Goal: Information Seeking & Learning: Understand process/instructions

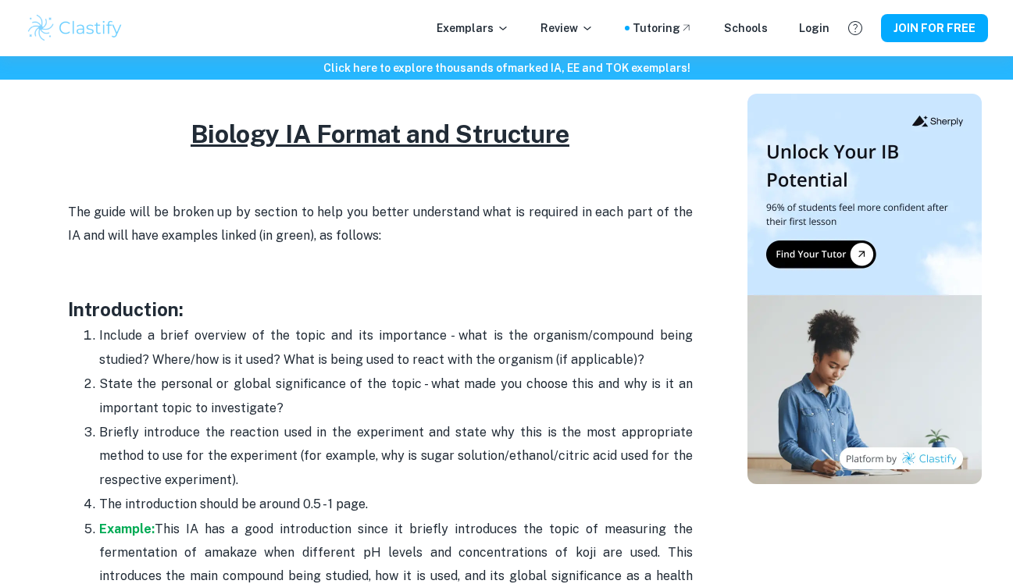
scroll to position [1023, 0]
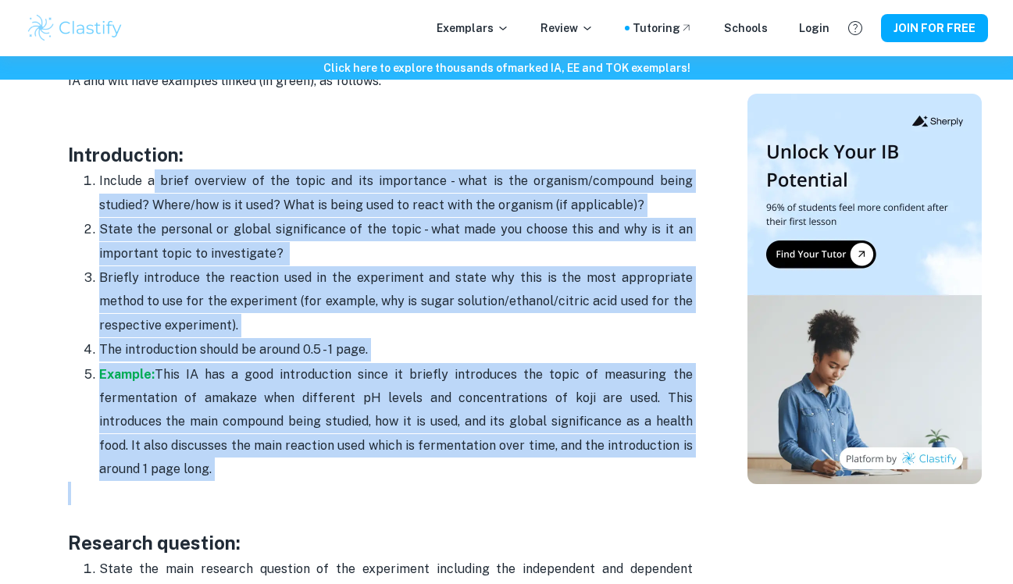
drag, startPoint x: 156, startPoint y: 178, endPoint x: 330, endPoint y: 500, distance: 365.7
click at [330, 500] on p at bounding box center [380, 493] width 625 height 23
drag, startPoint x: 268, startPoint y: 491, endPoint x: 103, endPoint y: 153, distance: 376.0
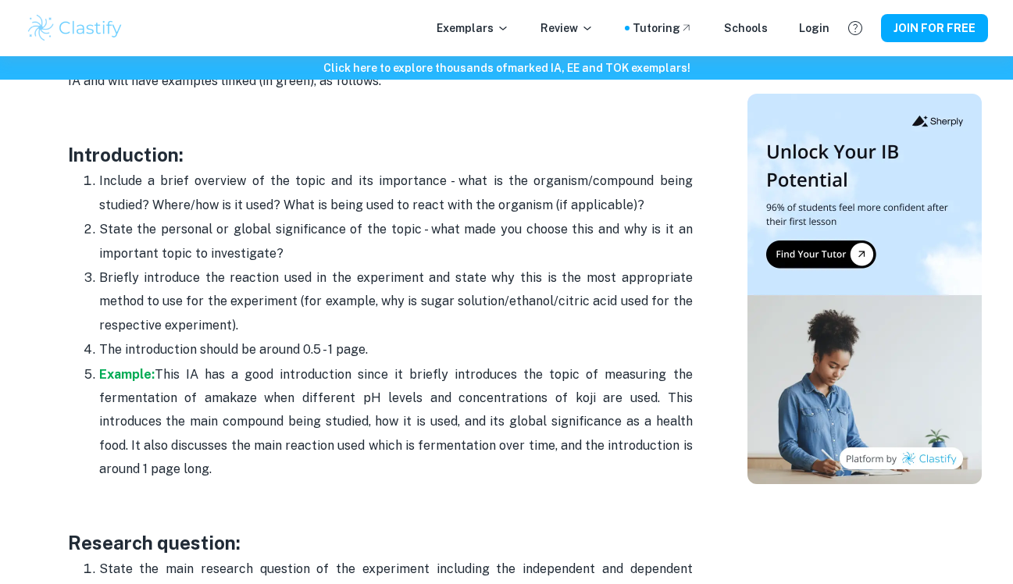
click at [198, 229] on p "State the personal or global significance of the topic - what made you choose t…" at bounding box center [395, 242] width 593 height 48
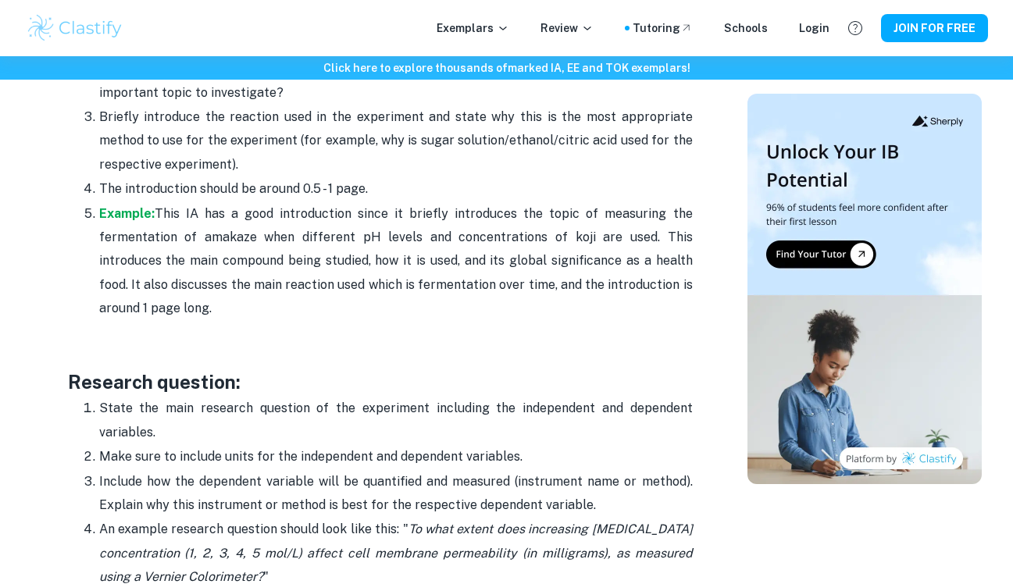
scroll to position [1184, 0]
drag, startPoint x: 192, startPoint y: 301, endPoint x: 169, endPoint y: 219, distance: 84.3
click at [169, 219] on p "Example: This IA has a good introduction since it briefly introduces the topic …" at bounding box center [395, 260] width 593 height 119
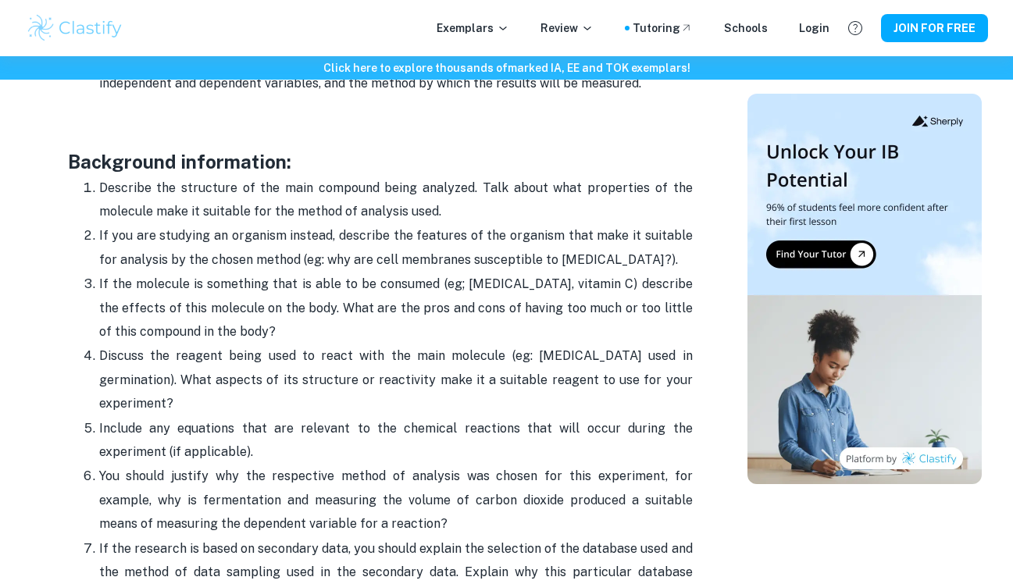
scroll to position [1740, 0]
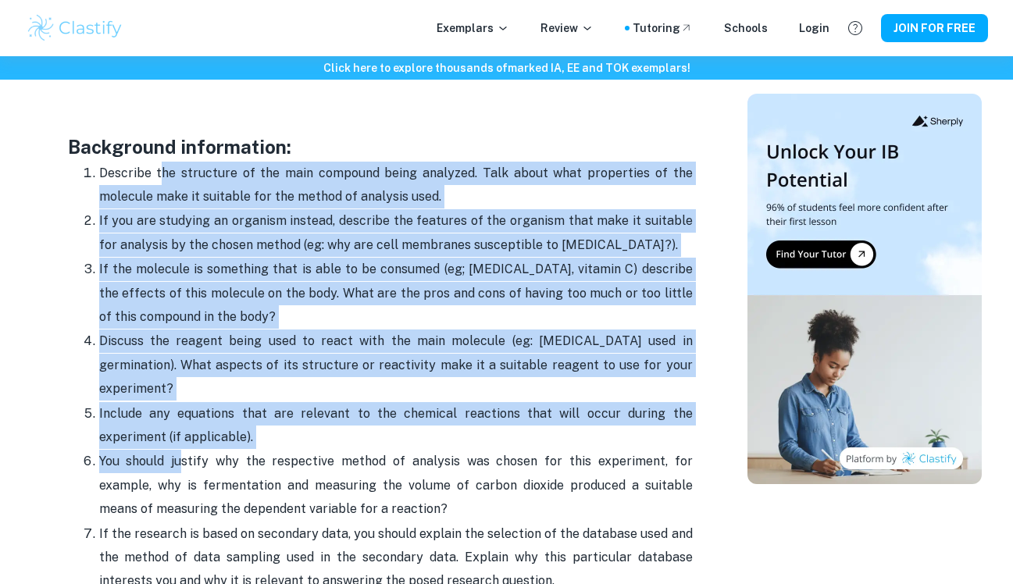
drag, startPoint x: 161, startPoint y: 180, endPoint x: 177, endPoint y: 465, distance: 285.4
click at [177, 465] on ol "Describe the structure of the main compound being analyzed. Talk about what pro…" at bounding box center [380, 509] width 625 height 696
click at [177, 465] on span "You should justify why the respective method of analysis was chosen for this ex…" at bounding box center [395, 485] width 593 height 62
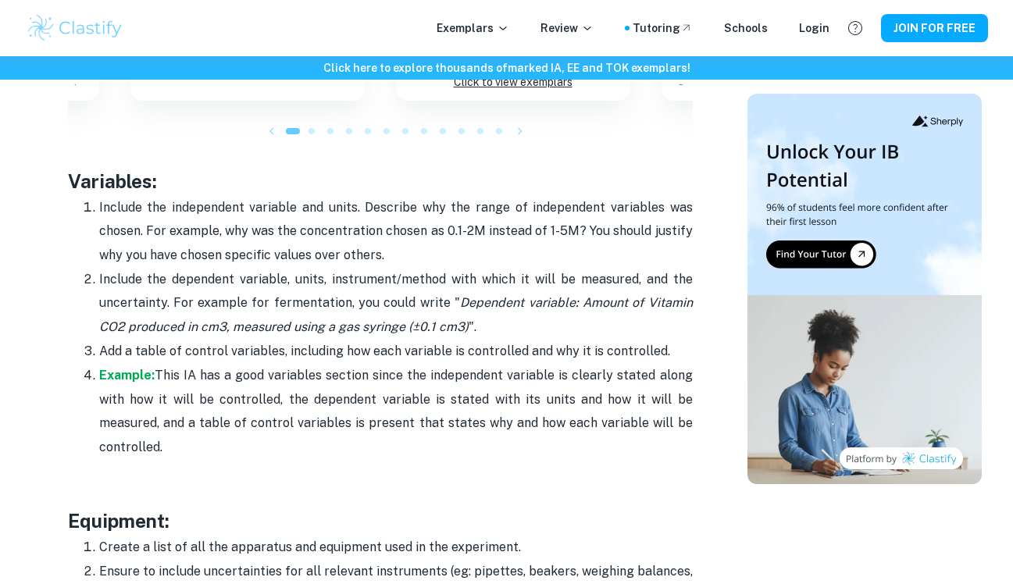
scroll to position [2753, 0]
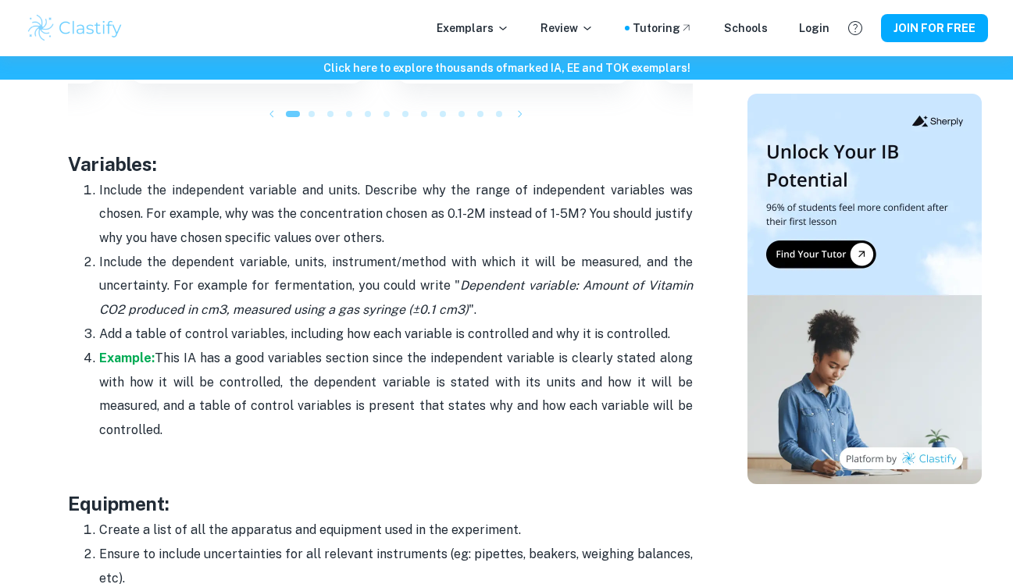
drag, startPoint x: 218, startPoint y: 191, endPoint x: 419, endPoint y: 247, distance: 208.9
click at [419, 247] on p "Include the independent variable and units. Describe why the range of independe…" at bounding box center [395, 214] width 593 height 71
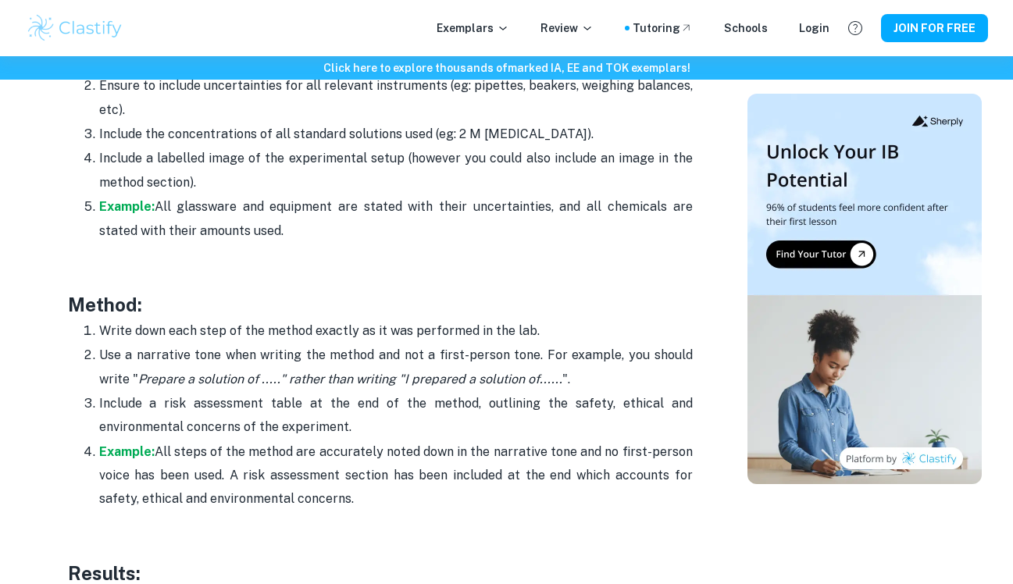
scroll to position [3223, 0]
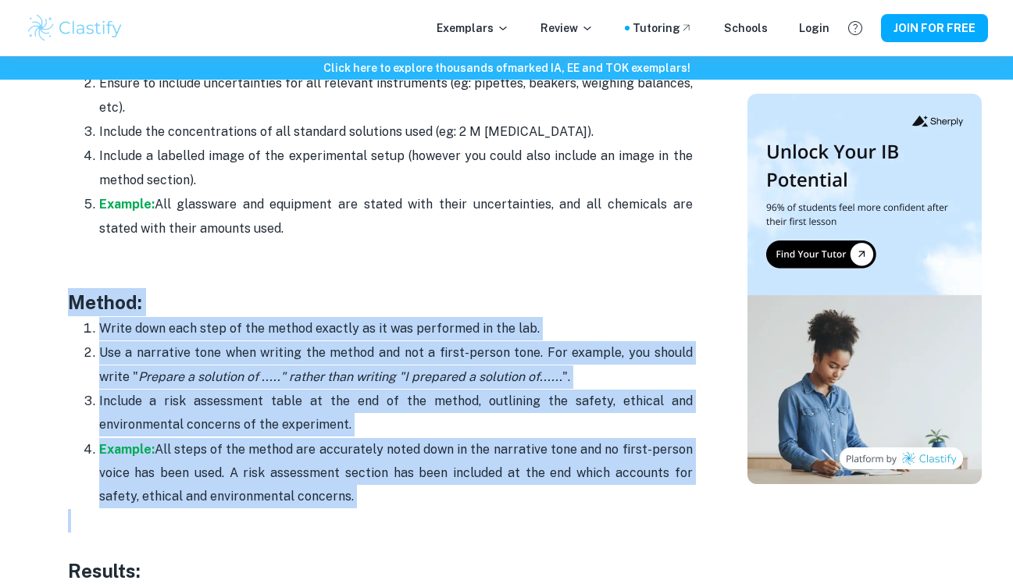
drag, startPoint x: 404, startPoint y: 281, endPoint x: 395, endPoint y: 533, distance: 252.3
click at [395, 533] on p at bounding box center [380, 543] width 625 height 23
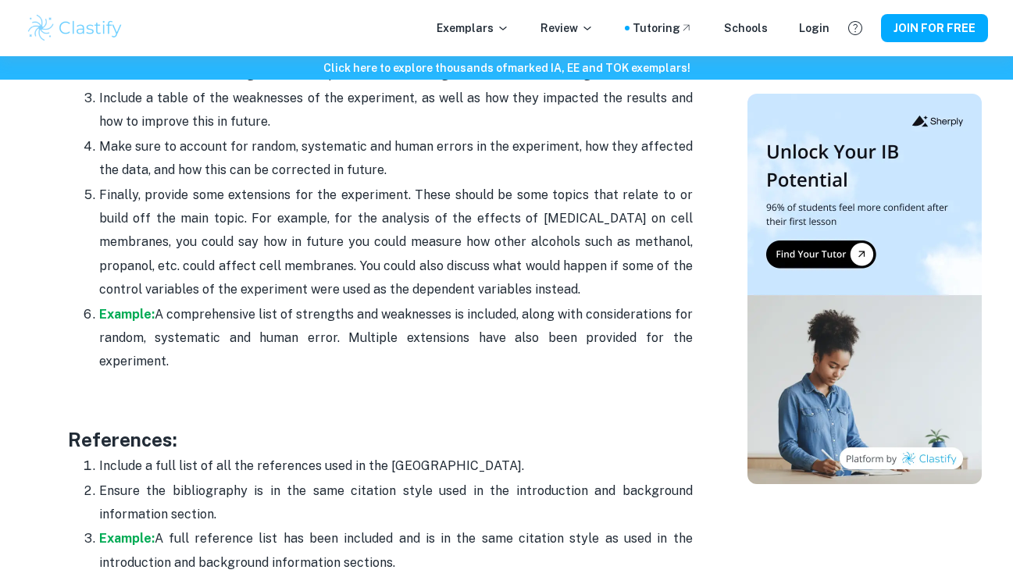
scroll to position [4789, 0]
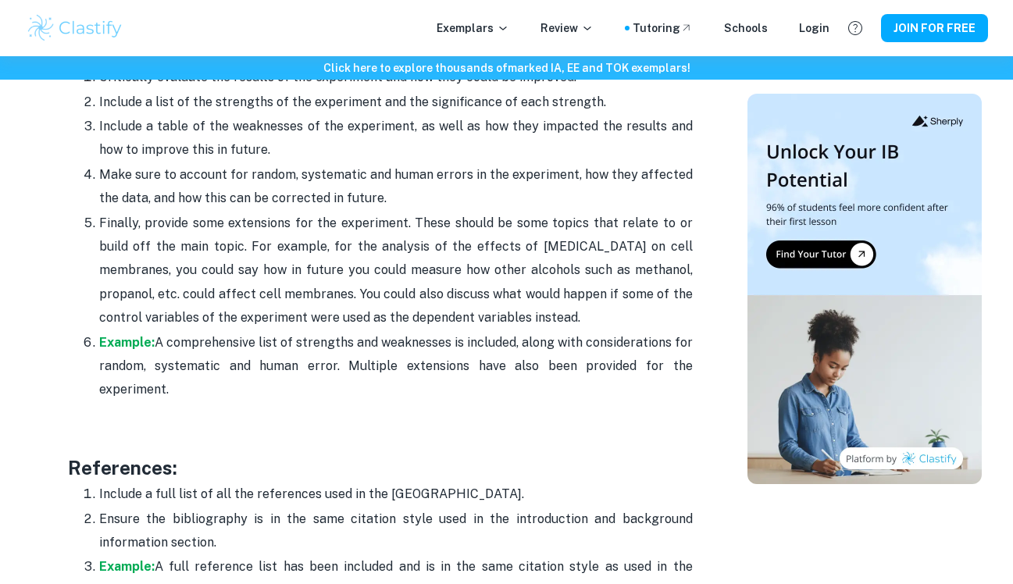
drag, startPoint x: 291, startPoint y: 133, endPoint x: 291, endPoint y: 365, distance: 231.9
click at [291, 402] on p at bounding box center [380, 413] width 625 height 23
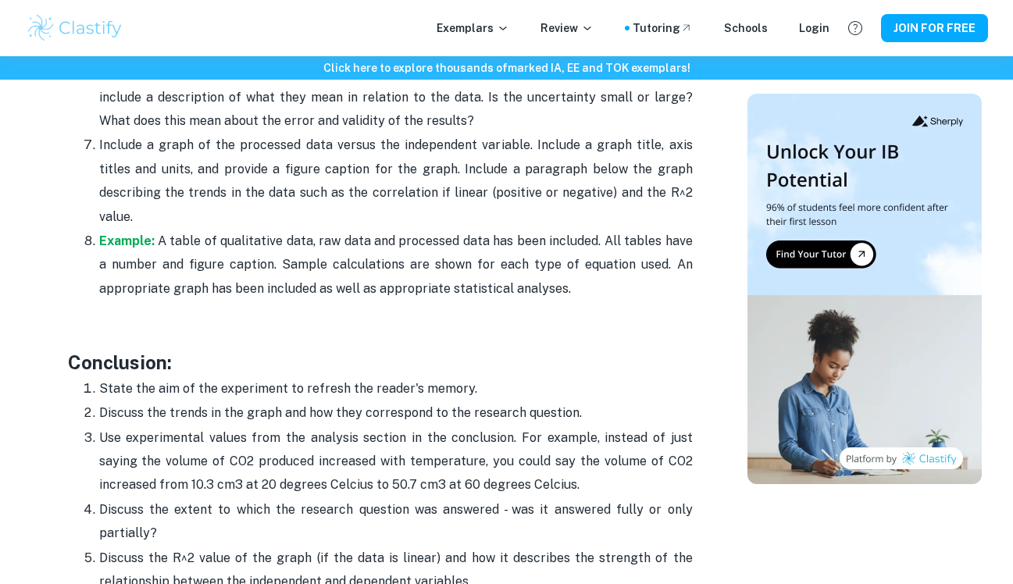
scroll to position [3606, 0]
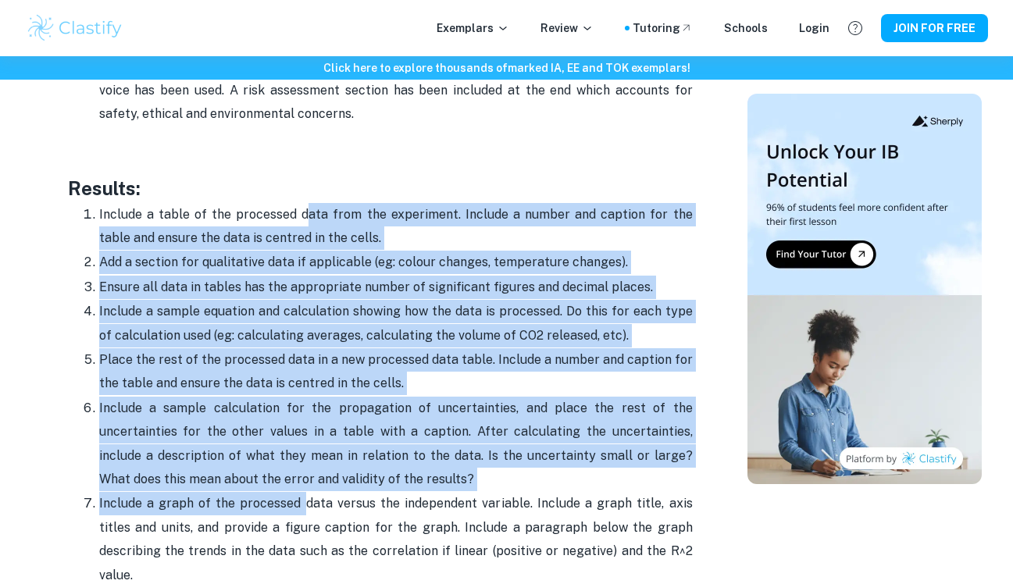
drag, startPoint x: 294, startPoint y: 226, endPoint x: 294, endPoint y: 497, distance: 270.9
click at [294, 497] on ol "Include a table of the processed data from the experiment. Include a number and…" at bounding box center [380, 430] width 625 height 457
click at [294, 497] on p "Include a graph of the processed data versus the independent variable. Include …" at bounding box center [395, 539] width 593 height 95
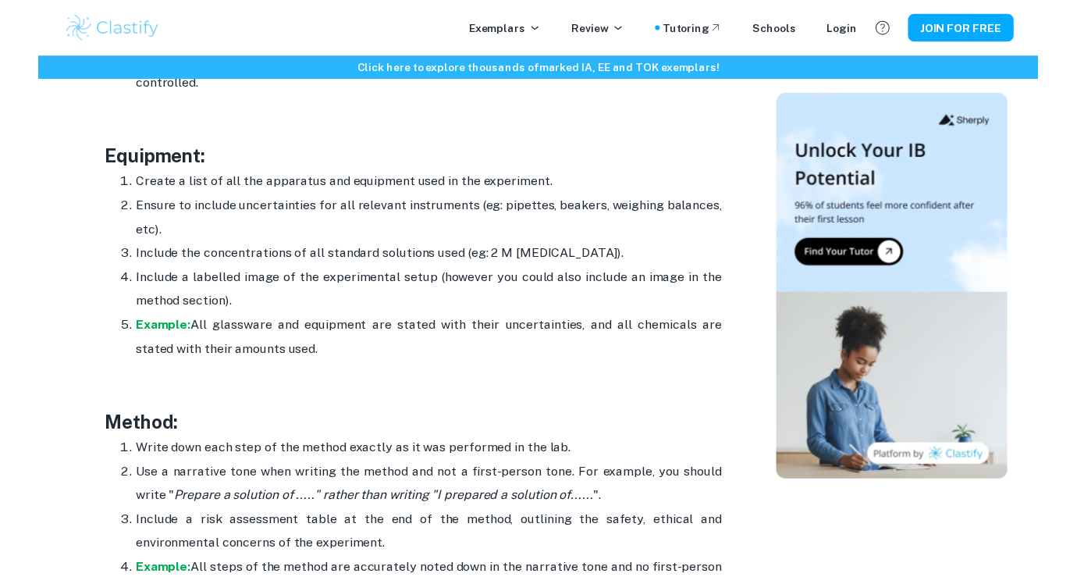
scroll to position [3401, 0]
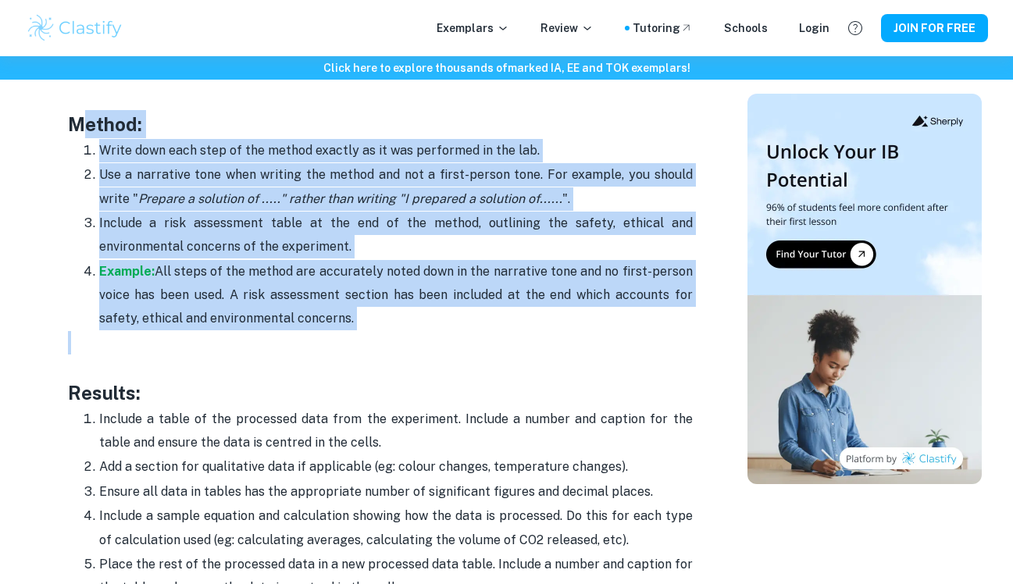
drag, startPoint x: 76, startPoint y: 137, endPoint x: 423, endPoint y: 351, distance: 408.4
copy div "ethod: Write down each step of the method exactly as it was performed in the la…"
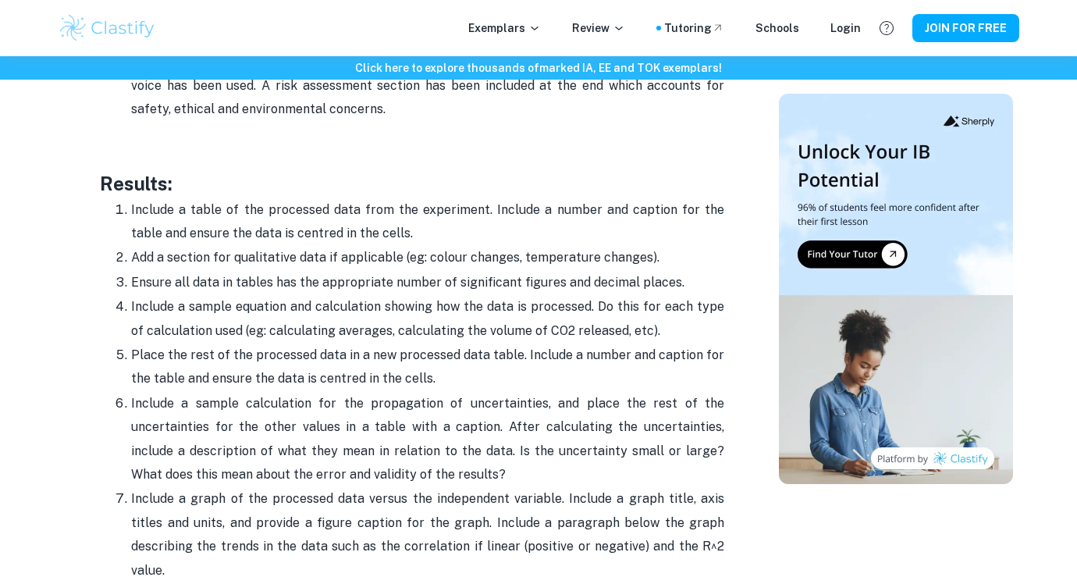
click at [572, 368] on p "Place the rest of the processed data in a new processed data table. Include a n…" at bounding box center [427, 367] width 593 height 48
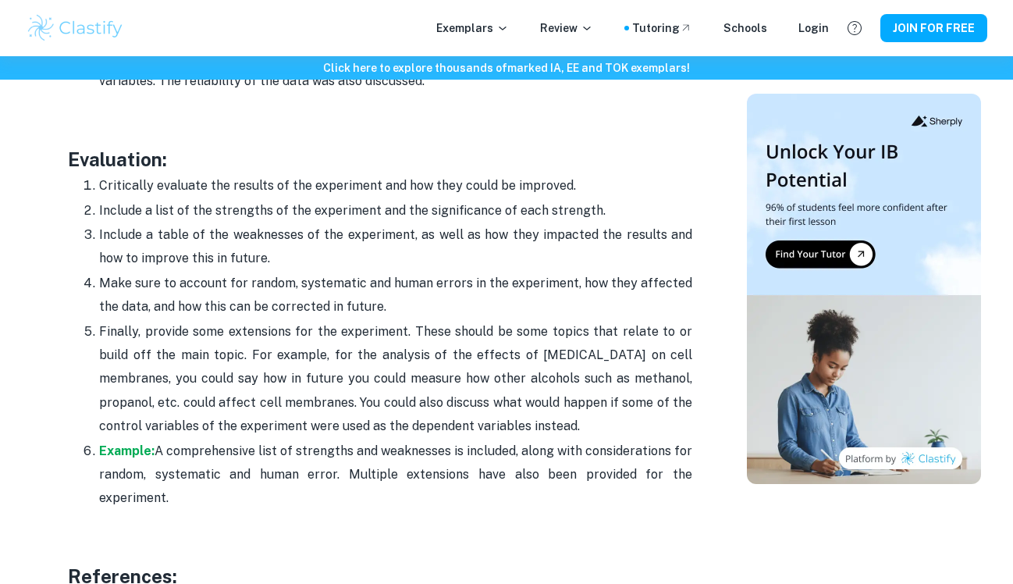
scroll to position [4671, 0]
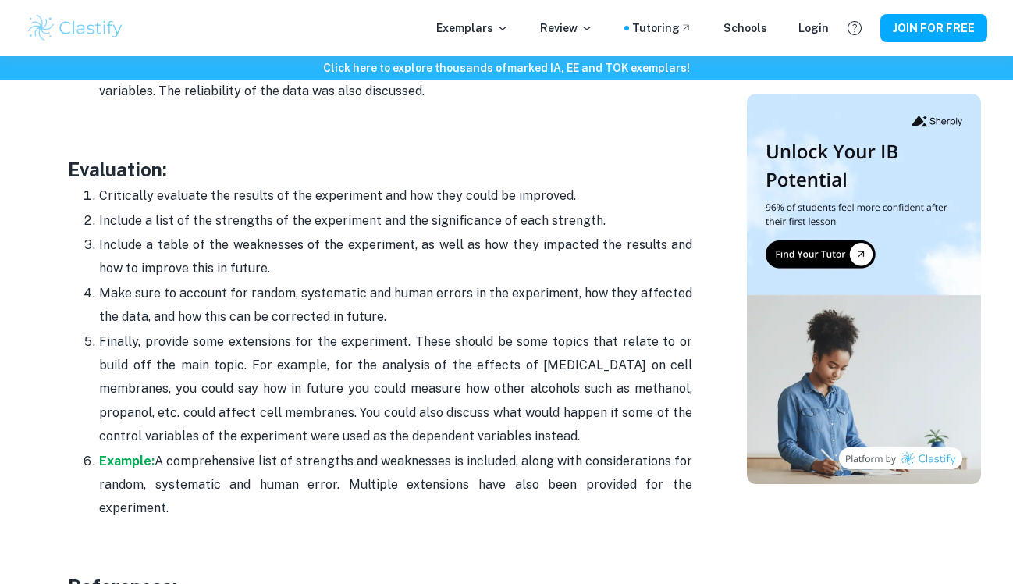
drag, startPoint x: 586, startPoint y: 240, endPoint x: 583, endPoint y: 383, distance: 142.9
click at [583, 383] on ol "Critically evaluate the results of the experiment and how they could be improve…" at bounding box center [380, 351] width 625 height 336
click at [583, 383] on p "Finally, provide some extensions for the experiment. These should be some topic…" at bounding box center [395, 389] width 593 height 119
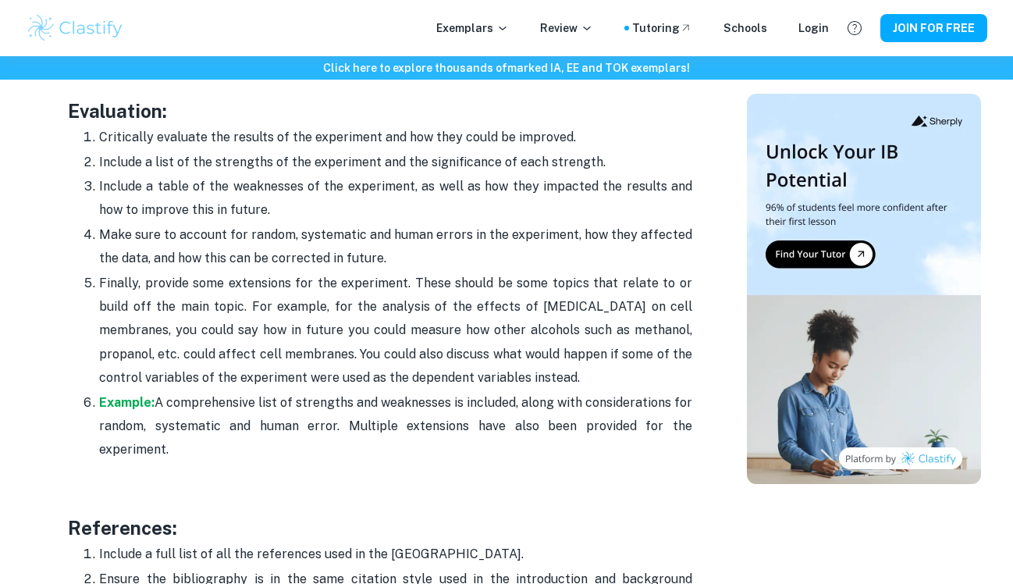
scroll to position [4698, 0]
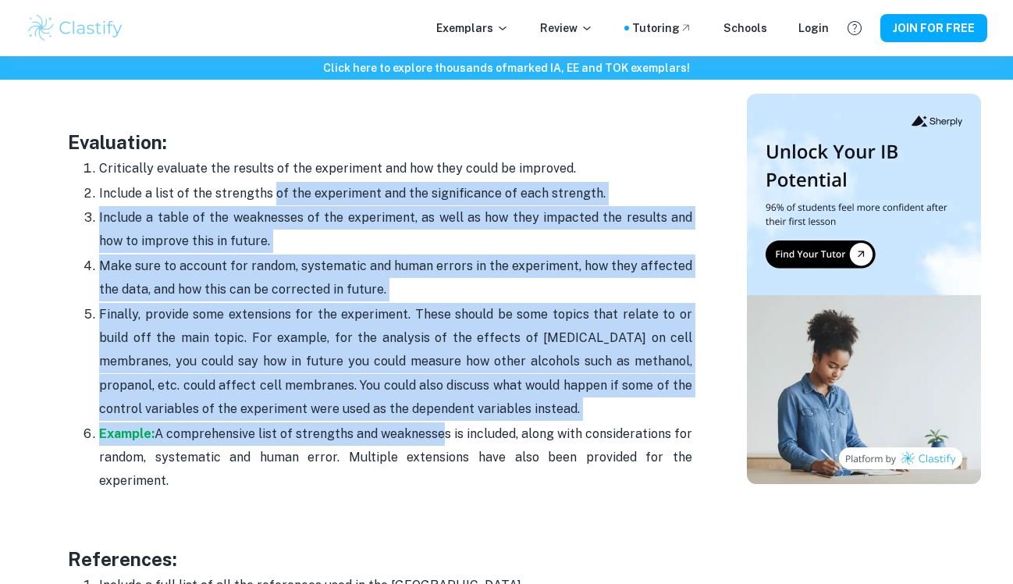
drag, startPoint x: 270, startPoint y: 166, endPoint x: 436, endPoint y: 400, distance: 287.2
click at [436, 400] on ol "Critically evaluate the results of the experiment and how they could be improve…" at bounding box center [380, 324] width 625 height 336
click at [436, 422] on p "Example: A comprehensive list of strengths and weaknesses is included, along wi…" at bounding box center [395, 457] width 593 height 71
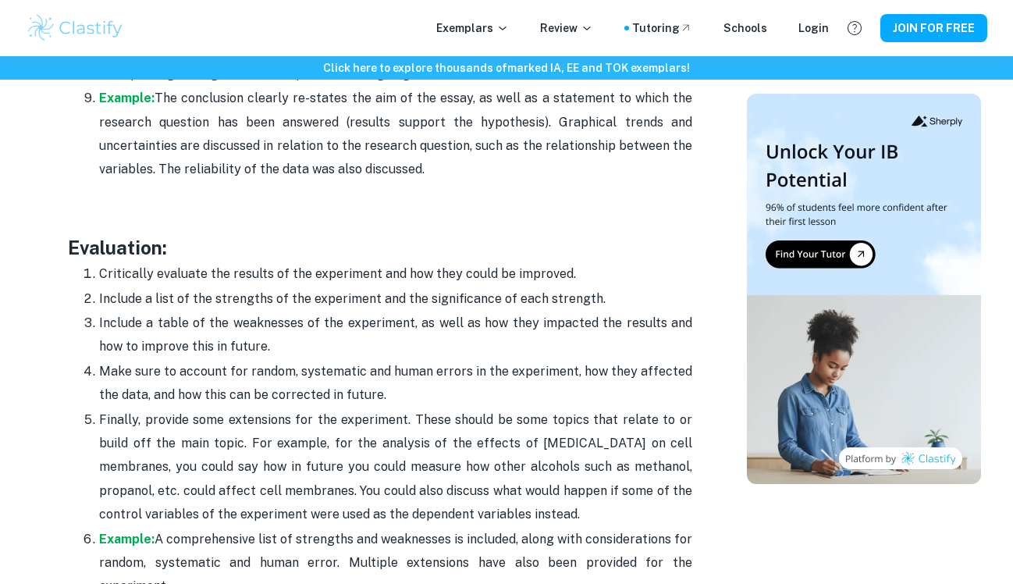
scroll to position [4592, 0]
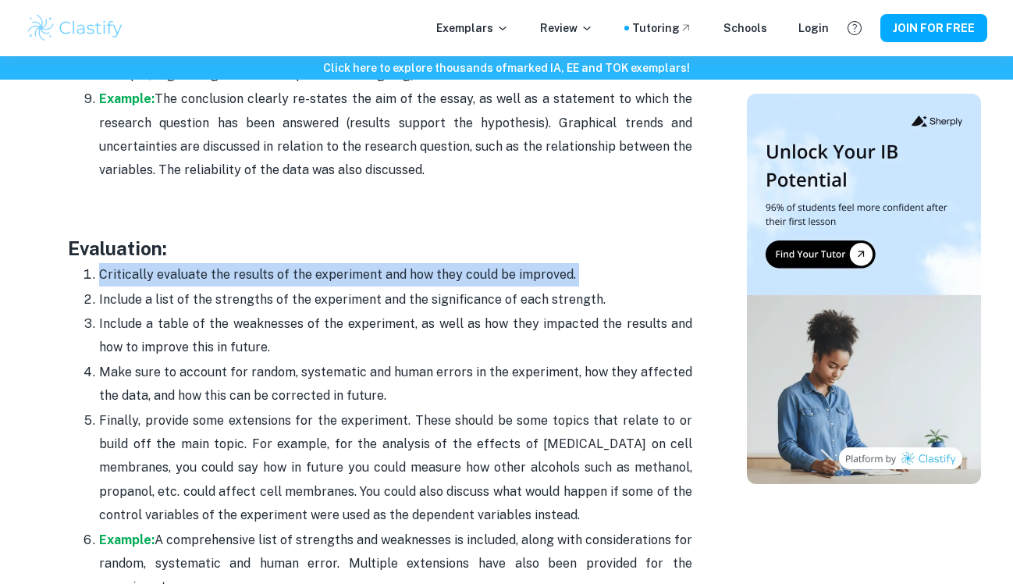
drag, startPoint x: 257, startPoint y: 226, endPoint x: 323, endPoint y: 264, distance: 76.6
click at [323, 287] on li "Include a list of the strengths of the experiment and the significance of each …" at bounding box center [395, 299] width 593 height 24
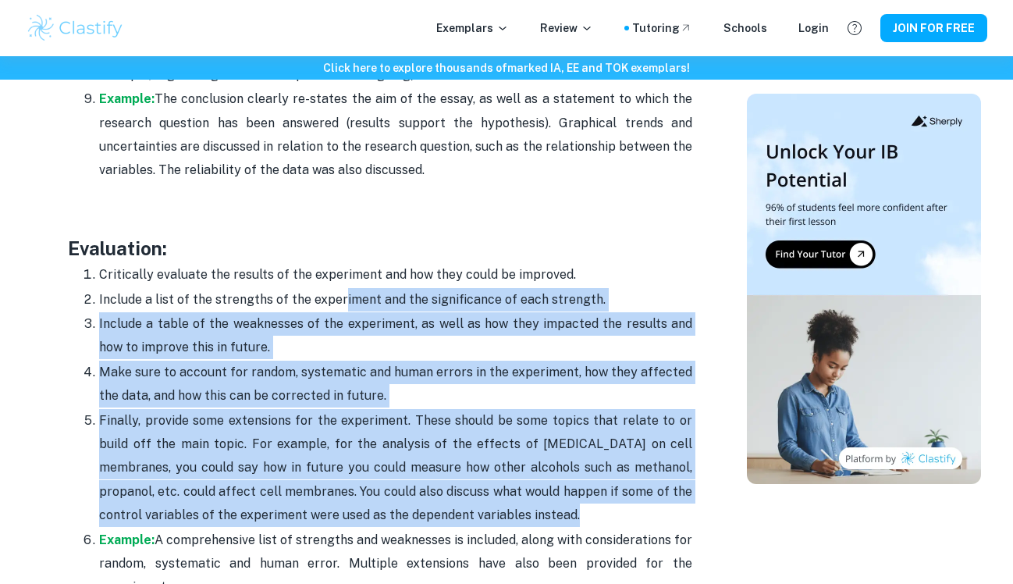
drag, startPoint x: 699, startPoint y: 521, endPoint x: 342, endPoint y: 281, distance: 430.4
click at [342, 288] on p "Include a list of the strengths of the experiment and the significance of each …" at bounding box center [395, 299] width 593 height 23
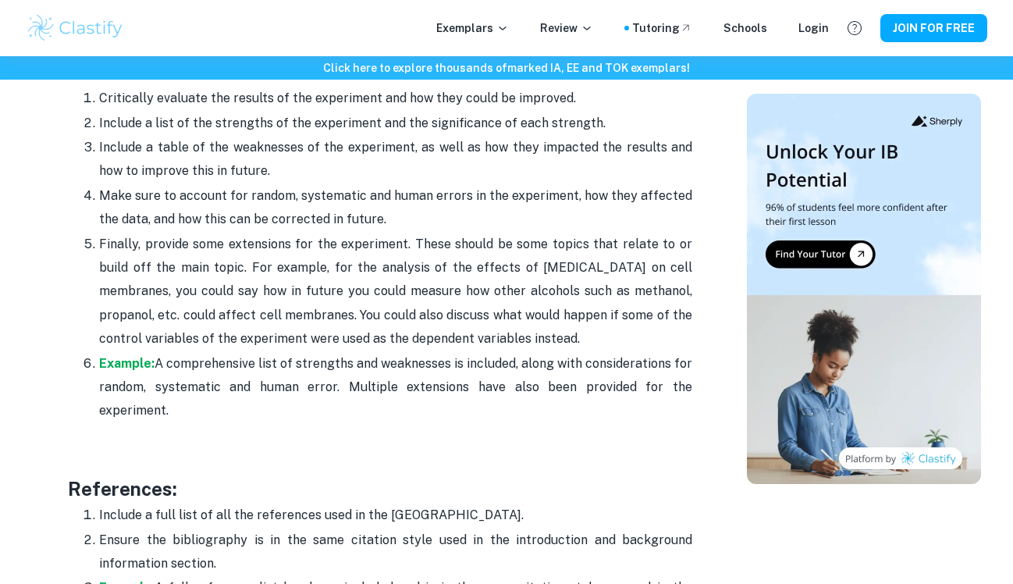
drag, startPoint x: 331, startPoint y: 273, endPoint x: 533, endPoint y: 580, distance: 367.4
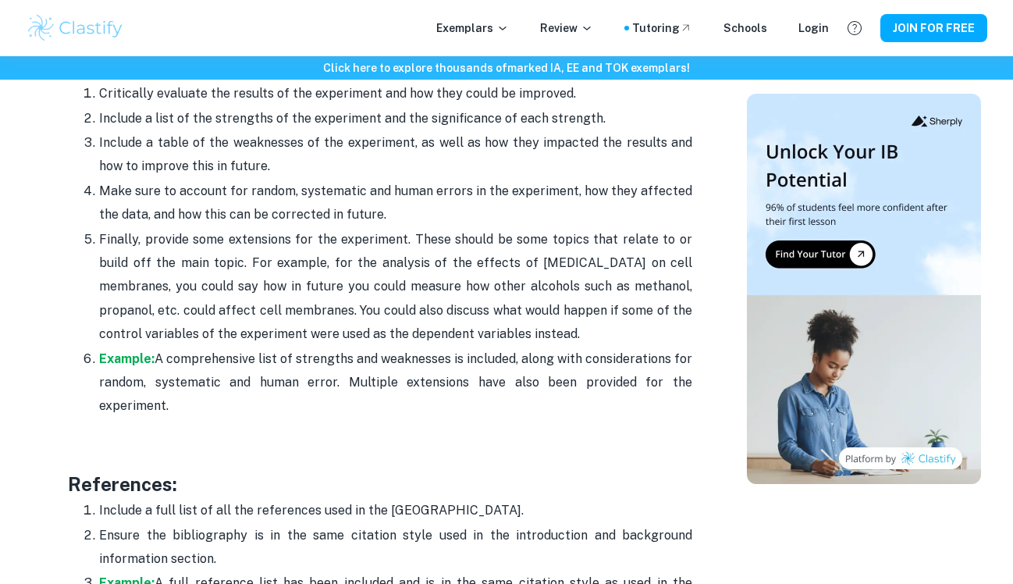
click at [425, 278] on p "Finally, provide some extensions for the experiment. These should be some topic…" at bounding box center [395, 287] width 593 height 119
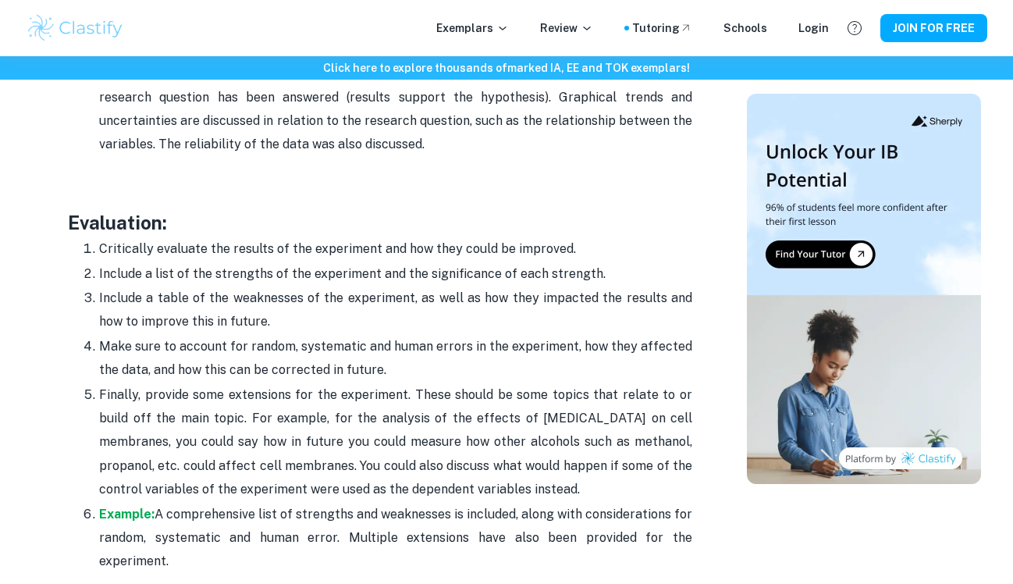
scroll to position [4620, 0]
